Goal: Transaction & Acquisition: Purchase product/service

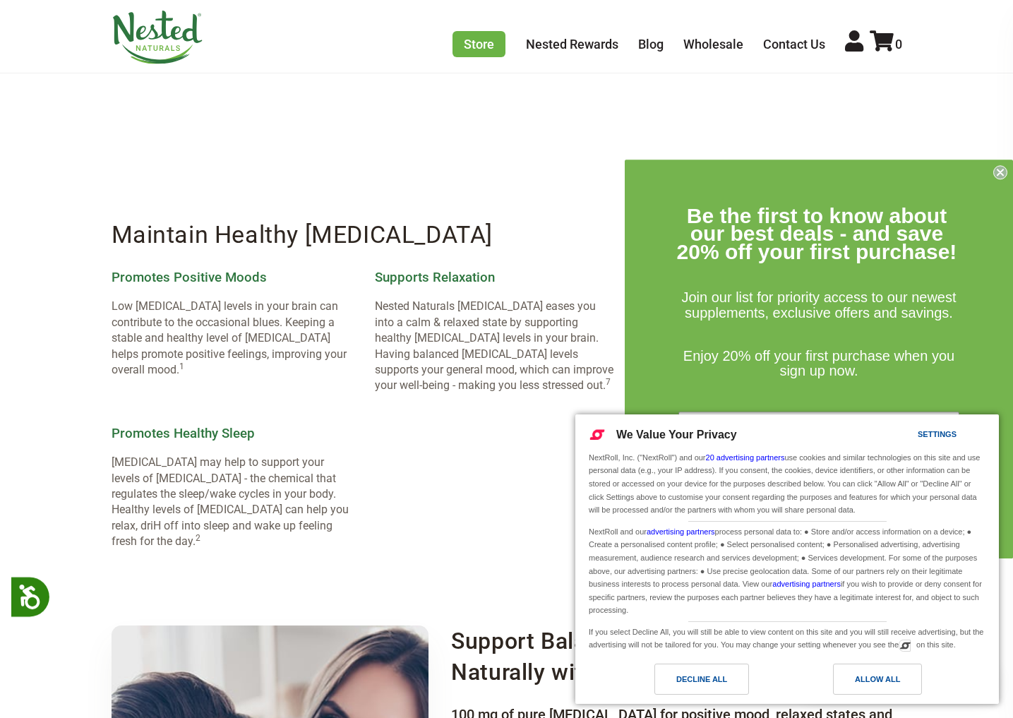
scroll to position [1436, 0]
